Goal: Book appointment/travel/reservation

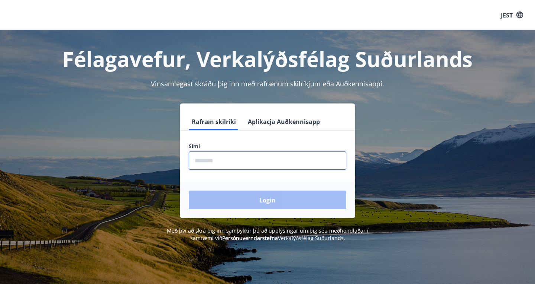
click at [277, 159] on input "phone" at bounding box center [268, 160] width 158 height 18
click at [279, 120] on font "Aplikacja Auðkennisapp" at bounding box center [284, 121] width 72 height 8
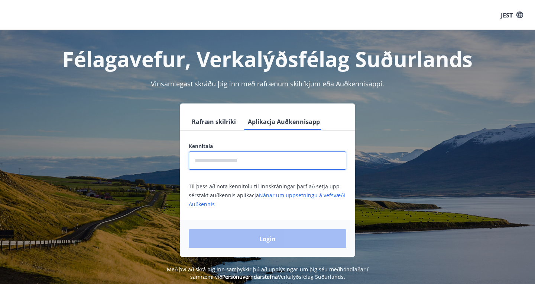
click at [252, 164] on input "text" at bounding box center [268, 160] width 158 height 18
type input "**********"
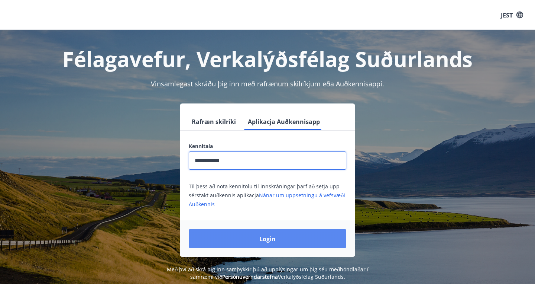
click at [252, 233] on button "Login" at bounding box center [268, 238] width 158 height 19
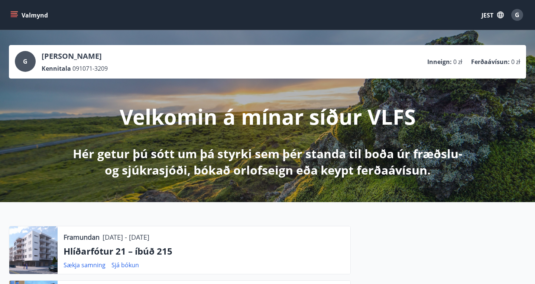
click at [492, 14] on font "JEST" at bounding box center [488, 15] width 12 height 8
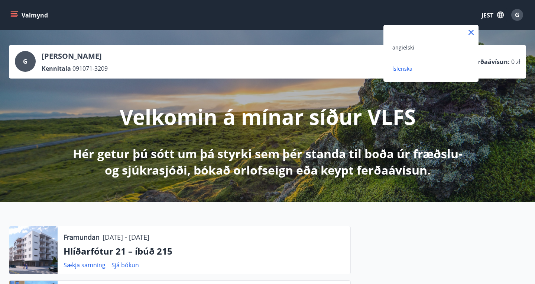
click at [444, 51] on div "angielski" at bounding box center [430, 47] width 77 height 9
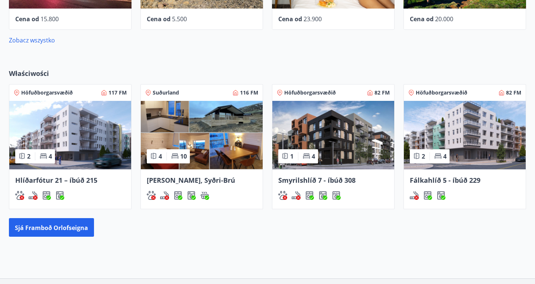
scroll to position [509, 0]
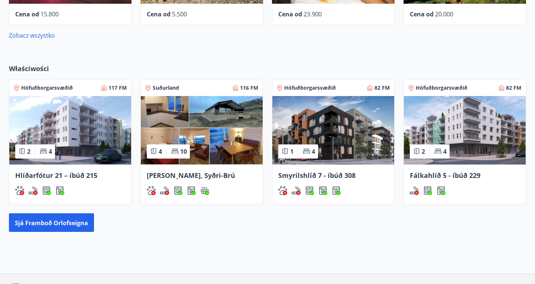
click at [321, 118] on img at bounding box center [333, 130] width 122 height 68
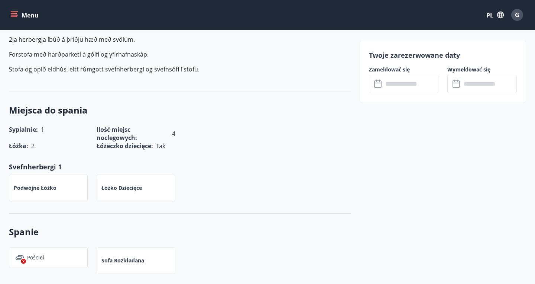
scroll to position [239, 0]
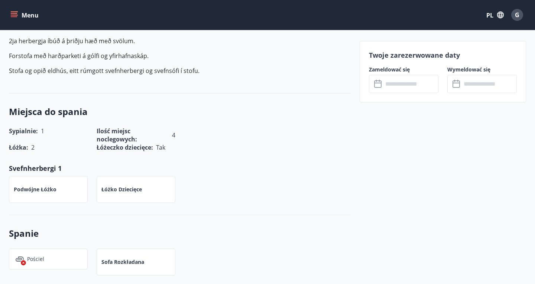
click at [379, 88] on div "​ ​" at bounding box center [404, 84] width 70 height 18
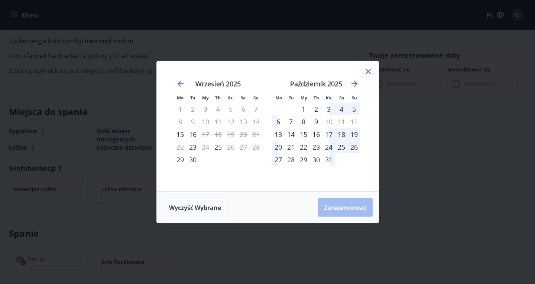
click at [369, 71] on icon at bounding box center [368, 71] width 5 height 5
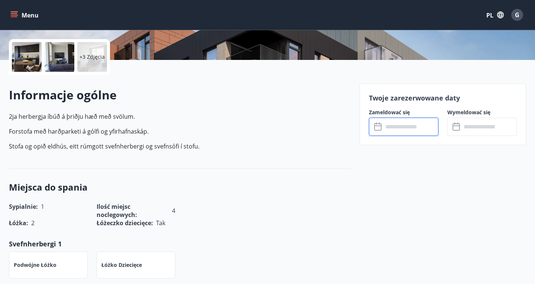
scroll to position [0, 0]
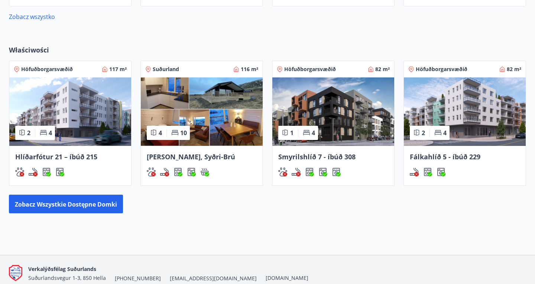
scroll to position [529, 0]
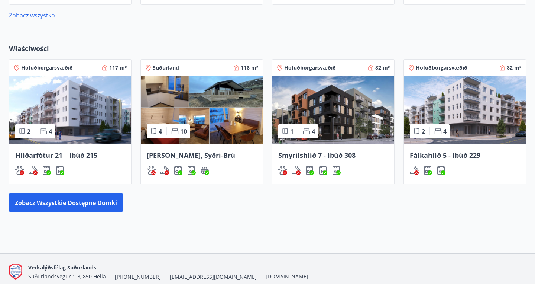
click at [437, 105] on img at bounding box center [465, 110] width 122 height 68
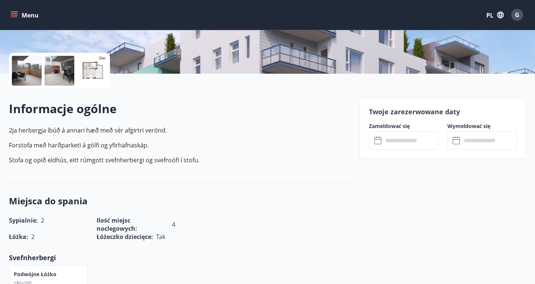
scroll to position [151, 0]
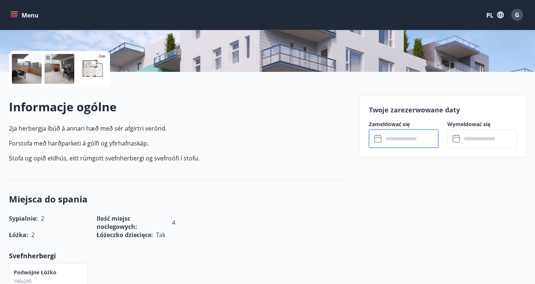
click at [386, 138] on input "text" at bounding box center [410, 138] width 55 height 18
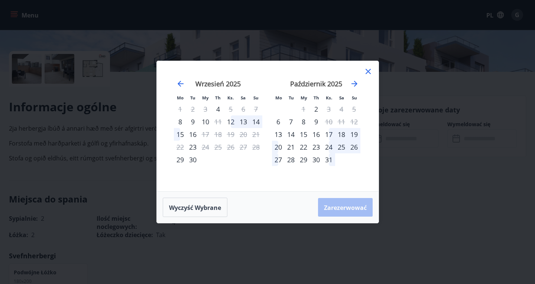
click at [367, 71] on icon at bounding box center [368, 71] width 5 height 5
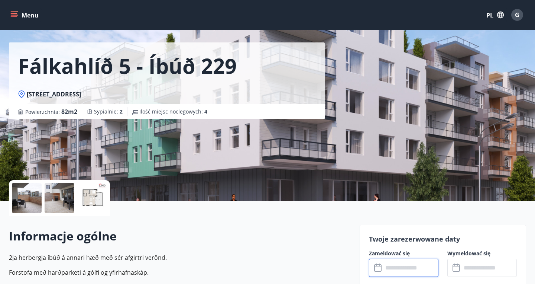
scroll to position [0, 0]
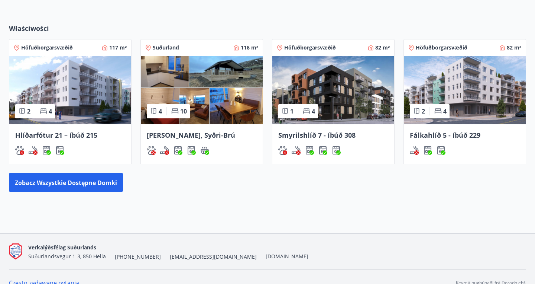
scroll to position [560, 0]
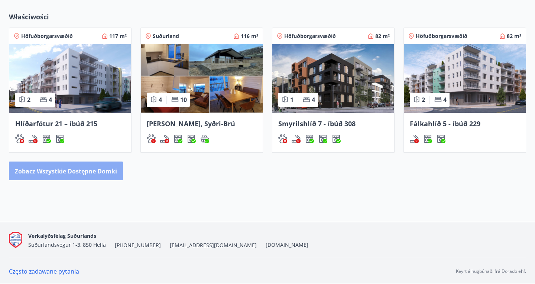
click at [79, 169] on font "Zobacz wszystkie dostępne domki" at bounding box center [66, 171] width 102 height 8
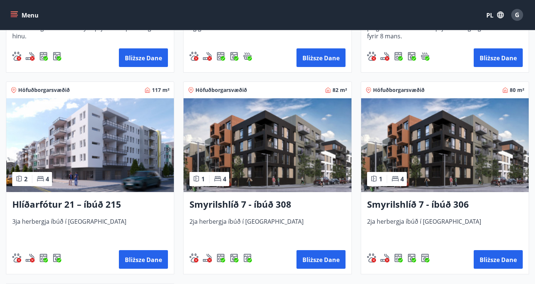
scroll to position [299, 0]
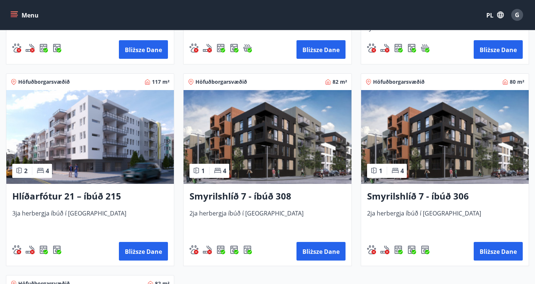
click at [402, 127] on img at bounding box center [445, 137] width 168 height 94
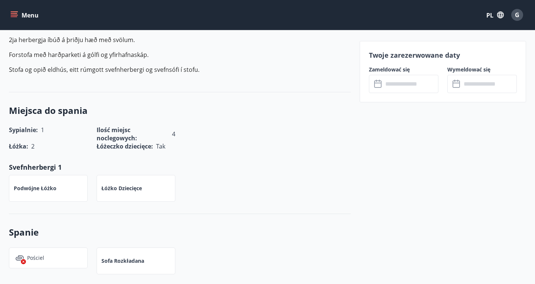
scroll to position [240, 0]
click at [378, 85] on icon at bounding box center [378, 84] width 9 height 9
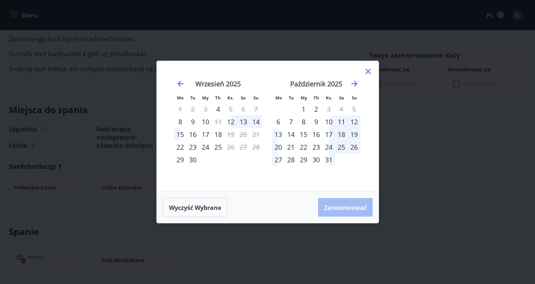
click at [367, 72] on icon at bounding box center [368, 71] width 5 height 5
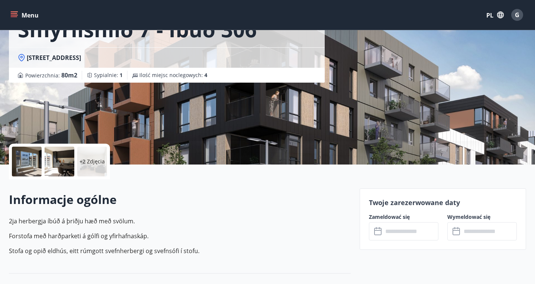
scroll to position [0, 0]
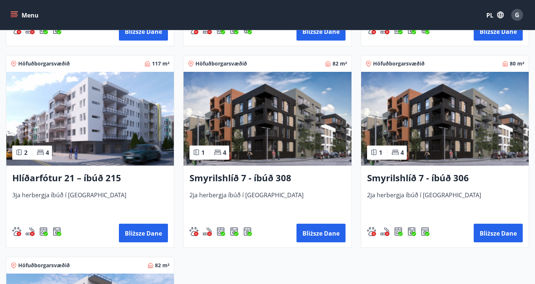
scroll to position [319, 0]
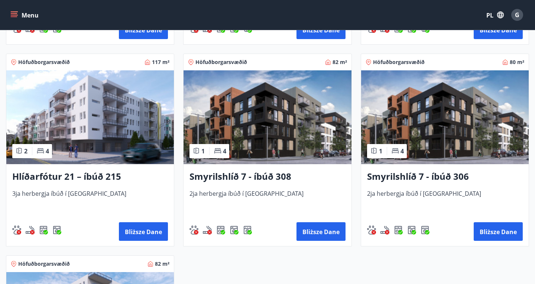
click at [424, 115] on img at bounding box center [445, 117] width 168 height 94
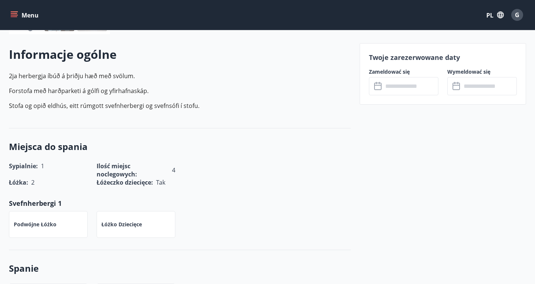
scroll to position [205, 0]
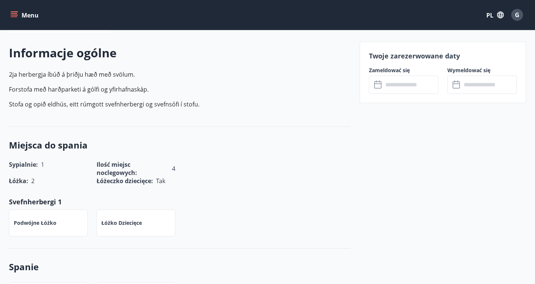
click at [378, 89] on icon at bounding box center [378, 84] width 9 height 9
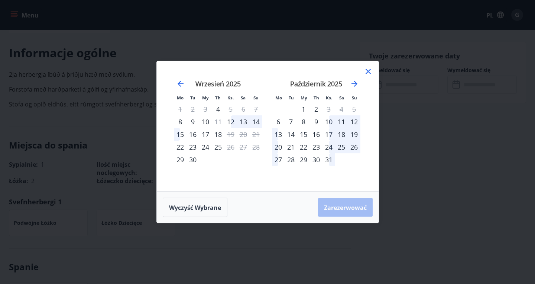
click at [365, 71] on icon at bounding box center [368, 71] width 9 height 9
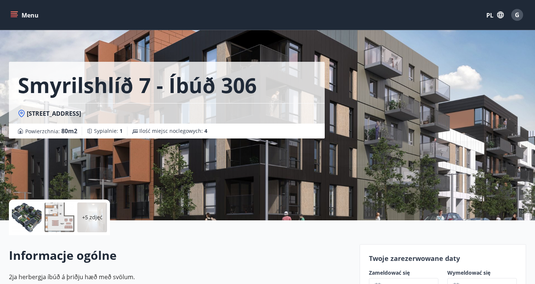
scroll to position [0, 0]
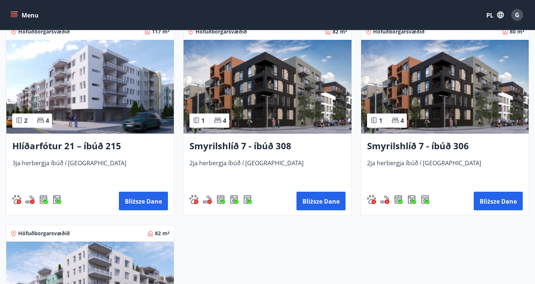
click at [109, 99] on img at bounding box center [90, 87] width 168 height 94
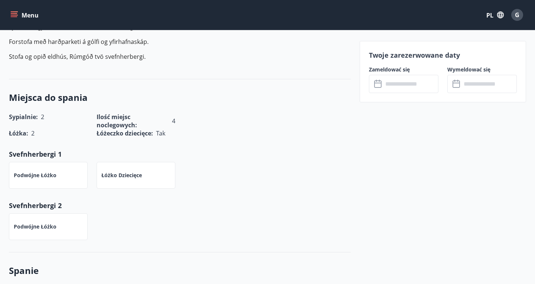
scroll to position [253, 0]
click at [377, 86] on icon at bounding box center [378, 84] width 9 height 9
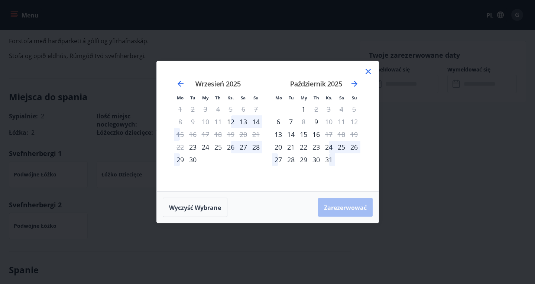
click at [365, 71] on icon at bounding box center [368, 71] width 9 height 9
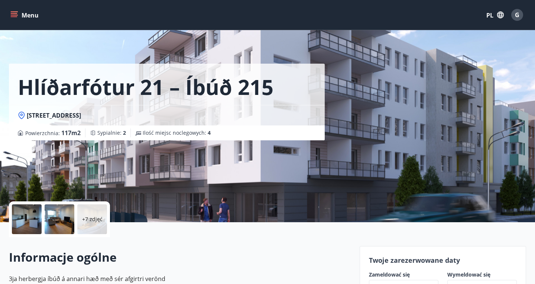
scroll to position [0, 0]
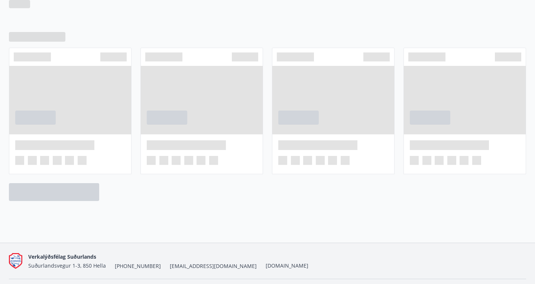
scroll to position [545, 0]
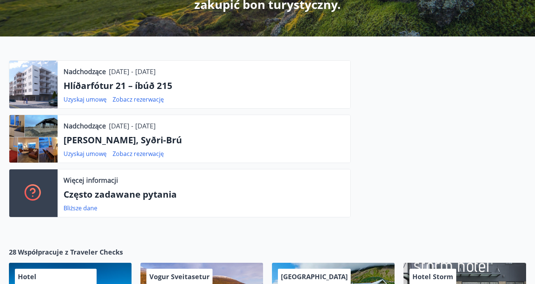
scroll to position [181, 0]
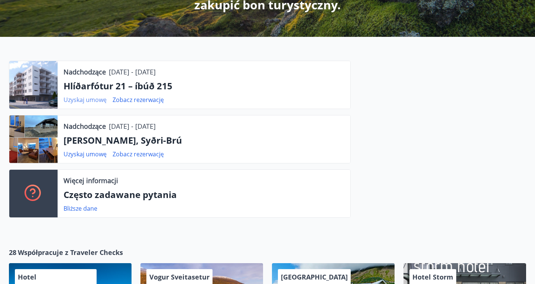
click at [89, 100] on font "Uzyskaj umowę" at bounding box center [85, 100] width 43 height 8
